Goal: Find specific page/section: Find specific page/section

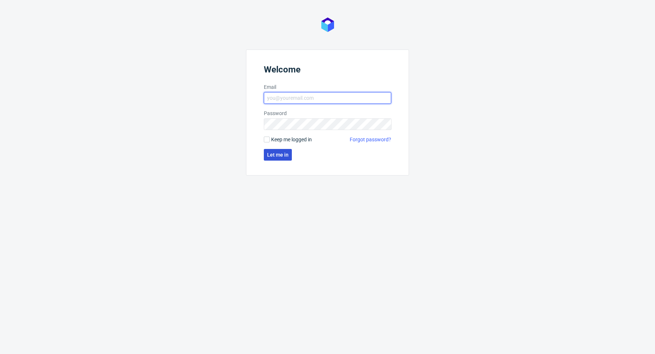
type input "[PERSON_NAME][EMAIL_ADDRESS][DOMAIN_NAME]"
click at [268, 157] on span "Let me in" at bounding box center [277, 154] width 21 height 5
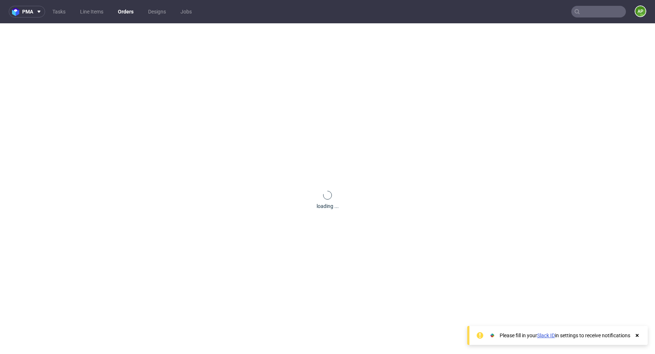
click at [581, 8] on input "text" at bounding box center [598, 12] width 55 height 12
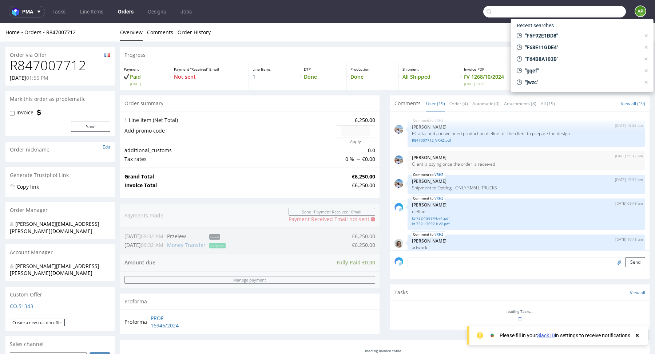
paste input "DBJR"
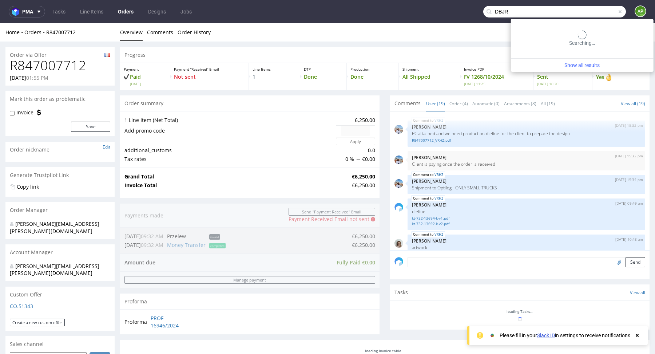
type input "DBJR"
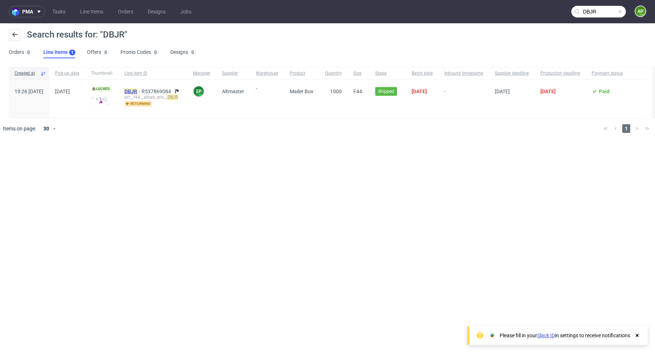
click at [137, 90] on mark "DBJR" at bounding box center [130, 91] width 13 height 6
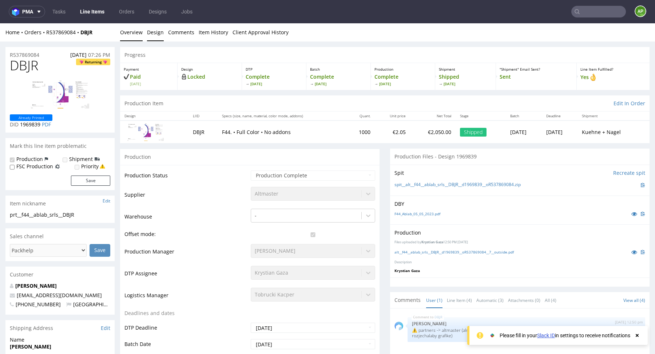
click at [157, 38] on link "Design" at bounding box center [155, 32] width 17 height 18
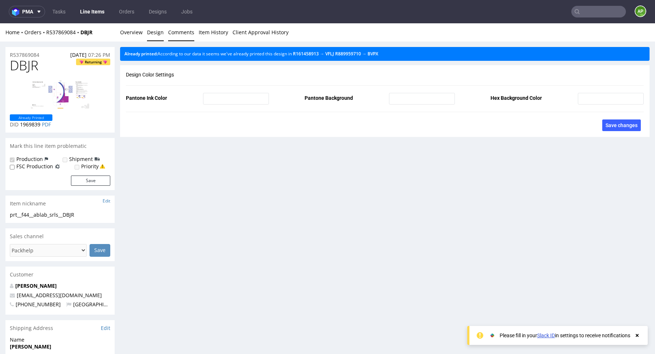
click at [174, 37] on link "Comments" at bounding box center [181, 32] width 26 height 18
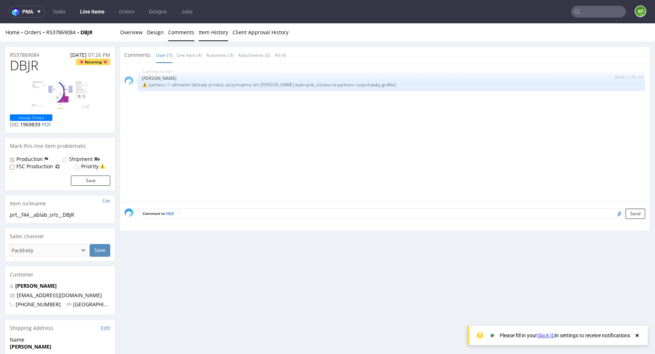
click at [207, 35] on link "Item History" at bounding box center [213, 32] width 29 height 18
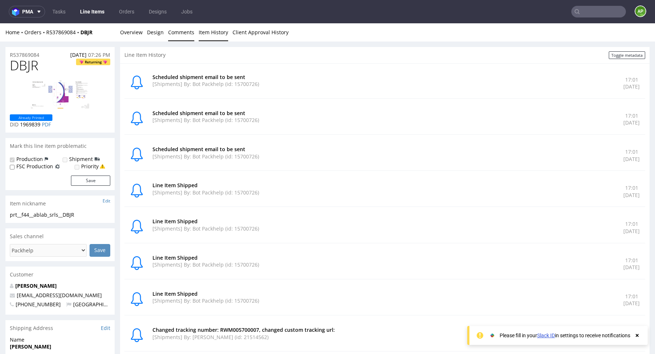
click at [184, 33] on link "Comments" at bounding box center [181, 32] width 26 height 18
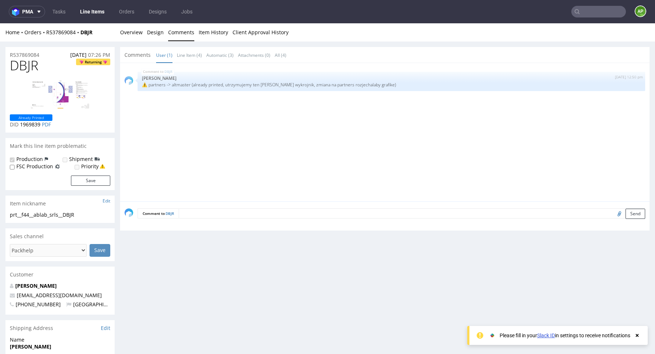
click at [593, 11] on input "text" at bounding box center [598, 12] width 55 height 12
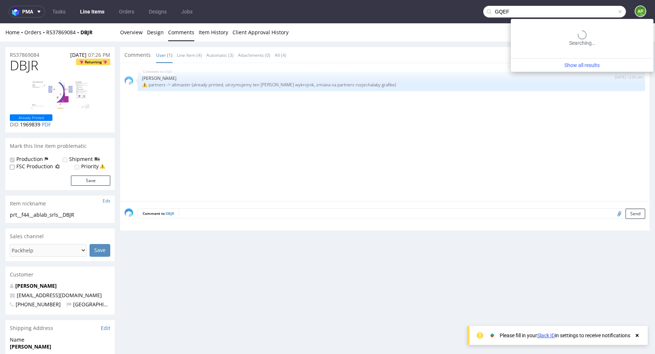
type input "GQEF"
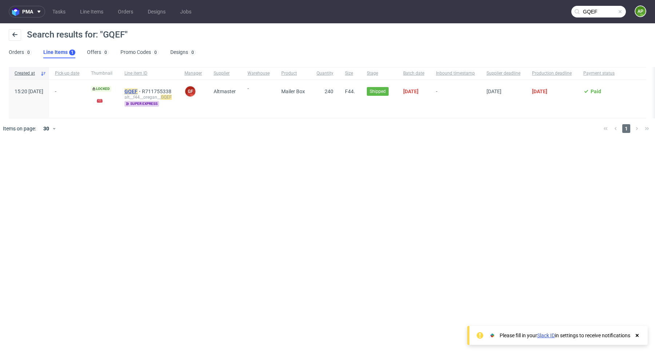
click at [138, 92] on mark "GQEF" at bounding box center [130, 91] width 13 height 6
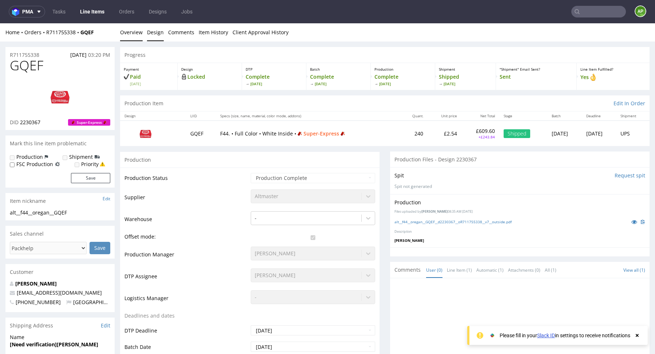
click at [149, 26] on link "Design" at bounding box center [155, 32] width 17 height 18
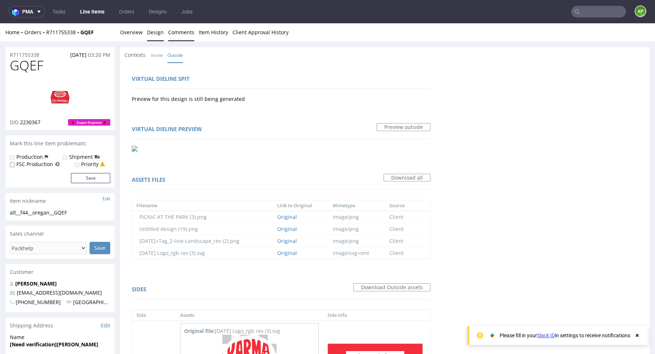
click at [174, 30] on link "Comments" at bounding box center [181, 32] width 26 height 18
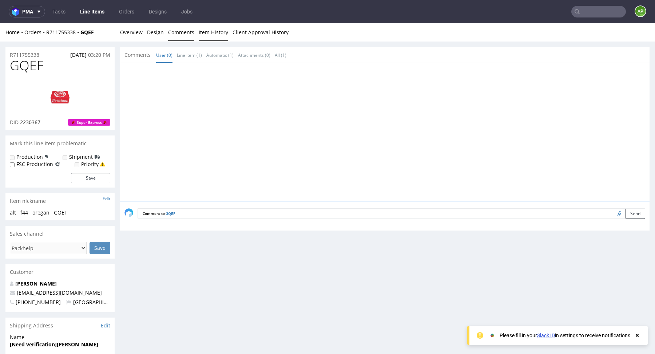
click at [209, 33] on link "Item History" at bounding box center [213, 32] width 29 height 18
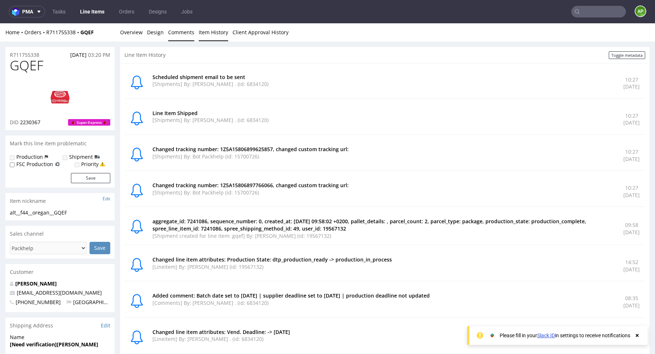
click at [173, 37] on link "Comments" at bounding box center [181, 32] width 26 height 18
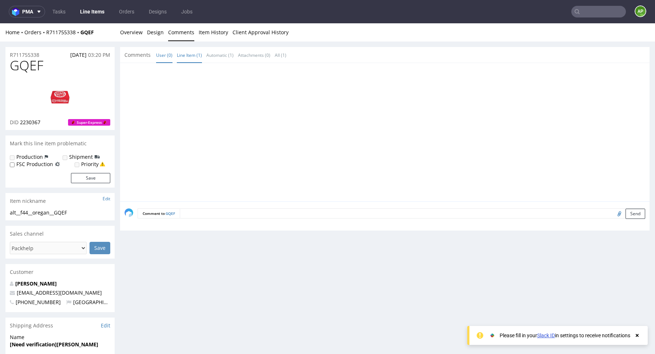
click at [190, 60] on link "Line Item (1)" at bounding box center [189, 55] width 25 height 16
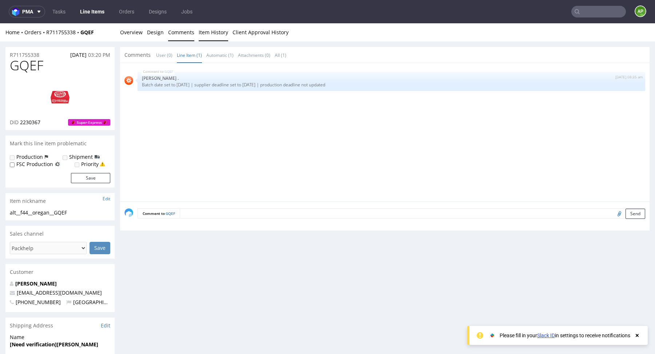
click at [206, 35] on link "Item History" at bounding box center [213, 32] width 29 height 18
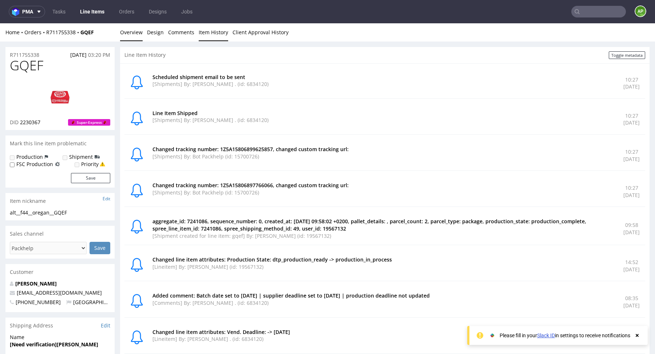
click at [132, 29] on link "Overview" at bounding box center [131, 32] width 23 height 18
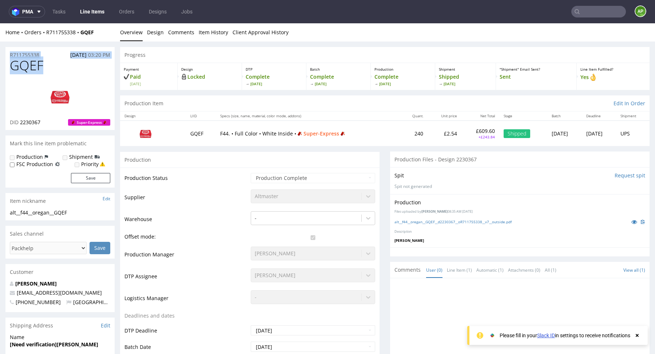
drag, startPoint x: 48, startPoint y: 58, endPoint x: 13, endPoint y: 52, distance: 35.5
click at [12, 52] on section "R711755338 [DATE] 03:20 PM GQEF DID 2230367 Super-Express" at bounding box center [59, 88] width 109 height 83
click at [36, 74] on link at bounding box center [60, 96] width 58 height 44
click at [56, 74] on link at bounding box center [60, 96] width 58 height 44
click at [213, 180] on td "Production Status" at bounding box center [186, 180] width 124 height 16
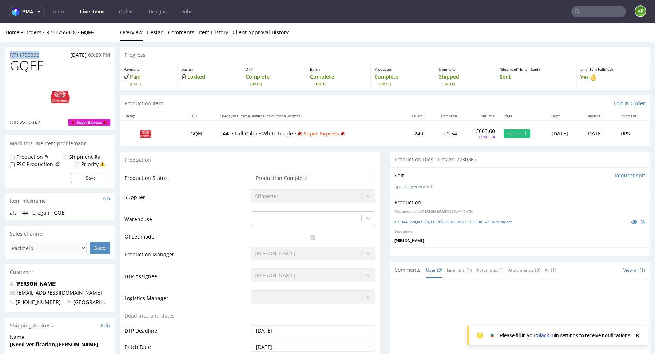
drag, startPoint x: 44, startPoint y: 55, endPoint x: 0, endPoint y: 55, distance: 43.7
copy p "R711755338"
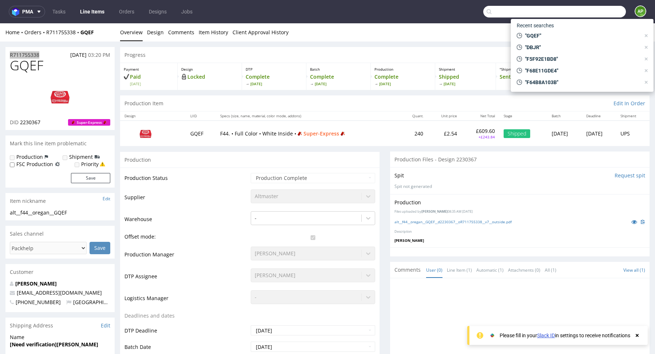
click at [586, 8] on input "text" at bounding box center [554, 12] width 143 height 12
paste input "IZKW"
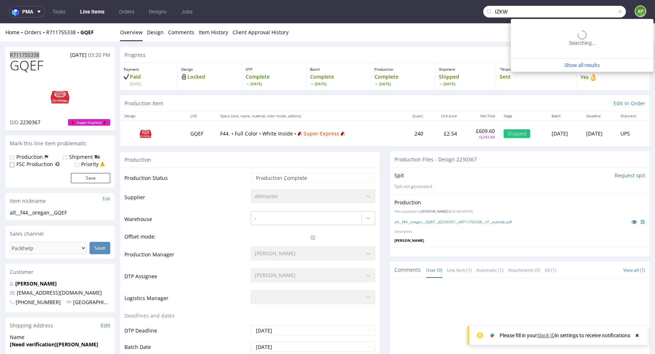
type input "IZKW"
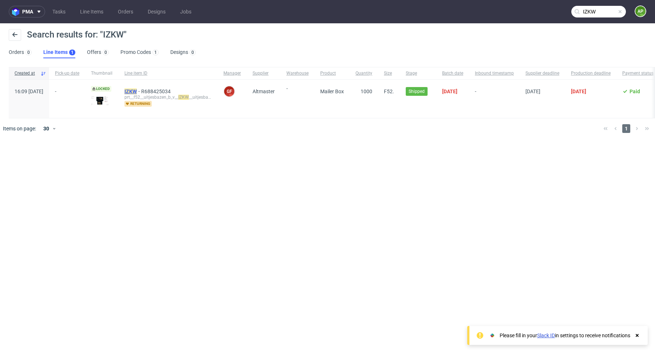
click at [137, 90] on mark "IZKW" at bounding box center [130, 91] width 12 height 6
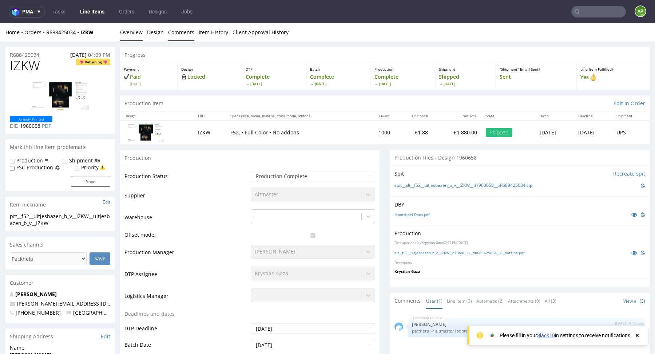
click at [182, 33] on link "Comments" at bounding box center [181, 32] width 26 height 18
